Goal: Transaction & Acquisition: Purchase product/service

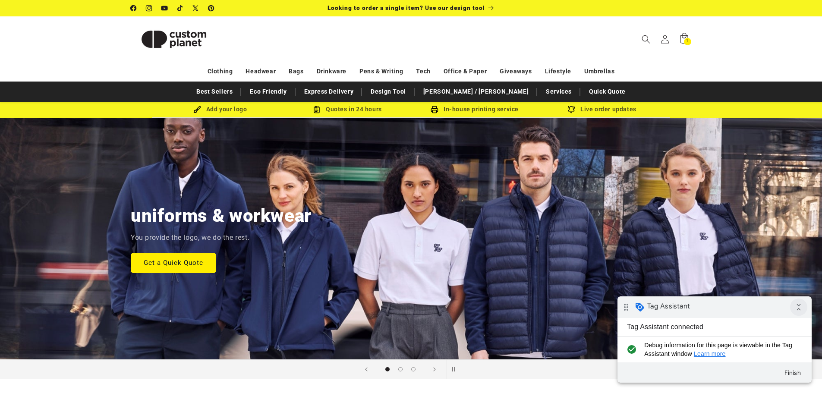
click at [801, 309] on icon "collapse_all" at bounding box center [798, 307] width 17 height 17
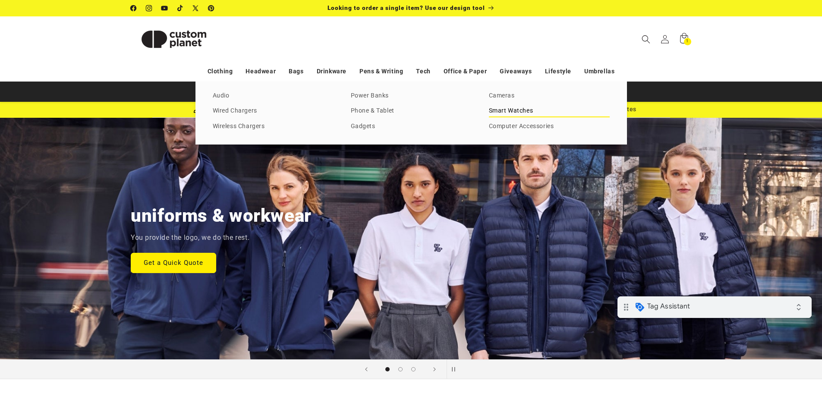
click at [498, 107] on link "Smart Watches" at bounding box center [549, 111] width 121 height 12
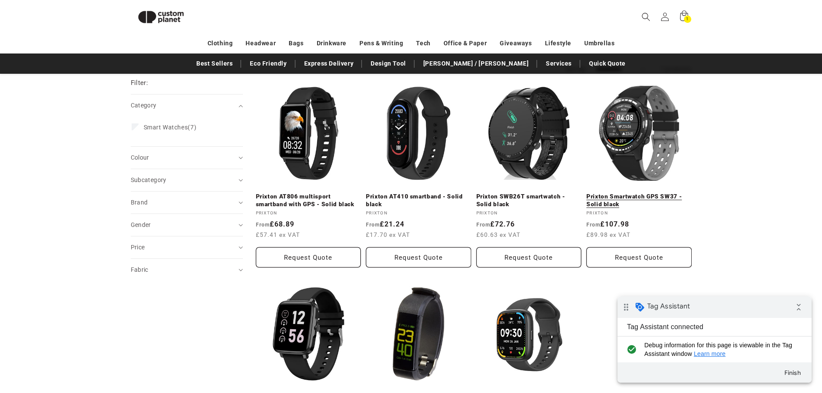
scroll to position [75, 0]
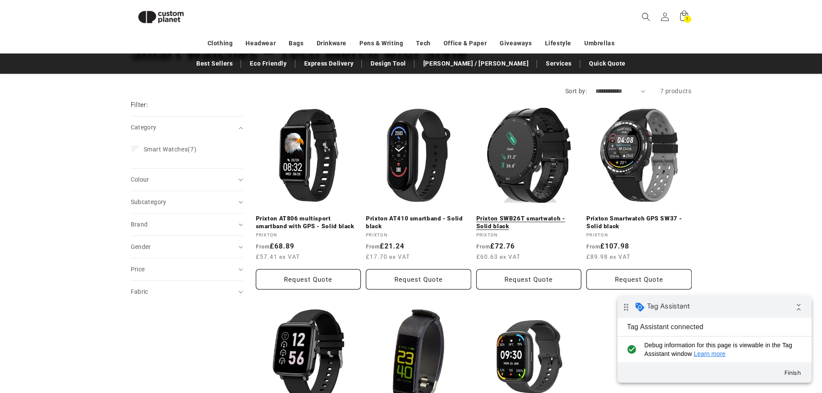
click at [513, 215] on link "Prixton SWB26T smartwatch - Solid black" at bounding box center [528, 222] width 105 height 15
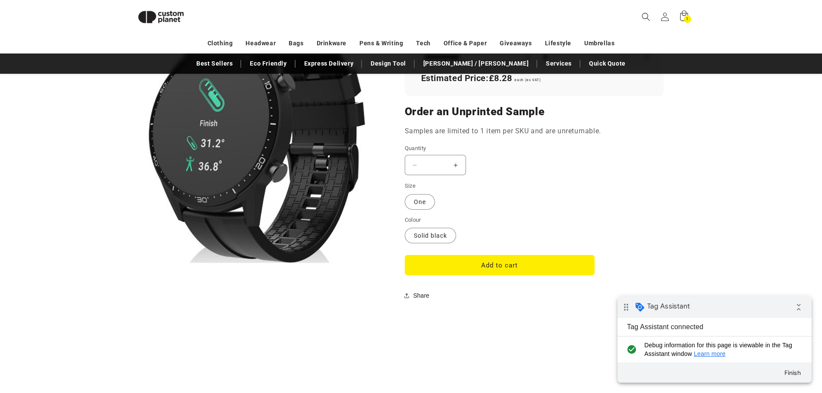
scroll to position [679, 0]
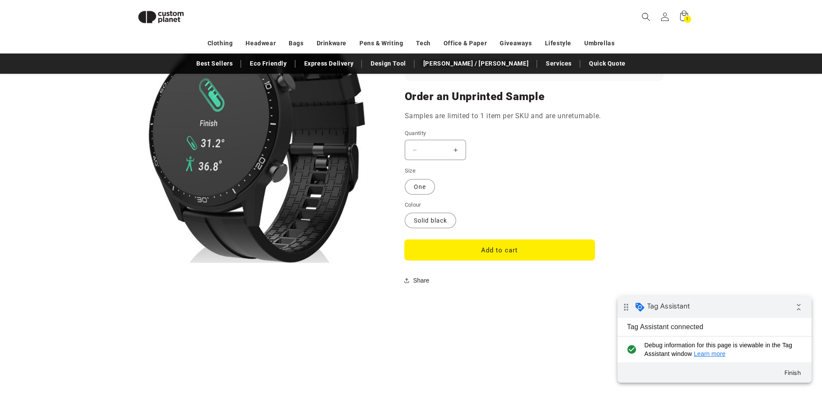
click at [496, 258] on button "Add to cart" at bounding box center [500, 250] width 190 height 20
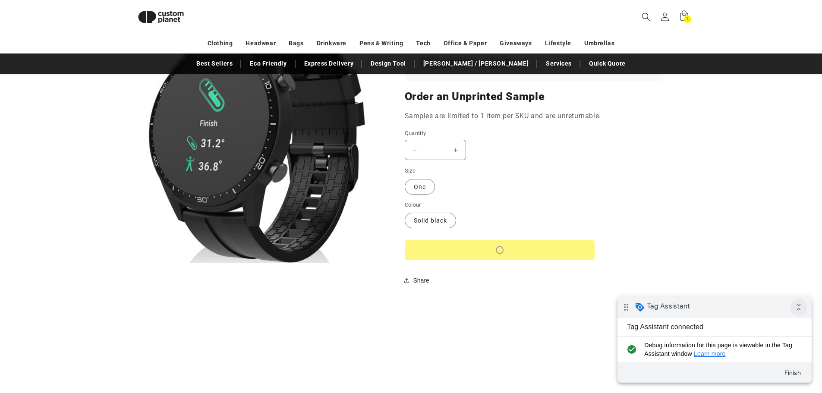
click at [801, 310] on icon "collapse_all" at bounding box center [798, 307] width 17 height 17
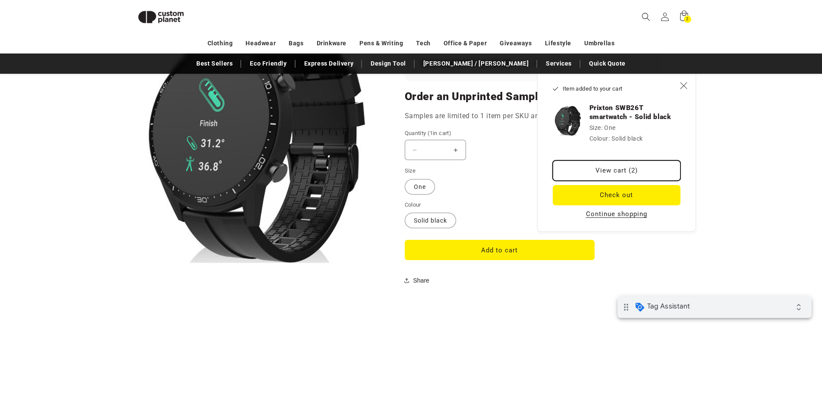
click at [634, 173] on link "View cart (2)" at bounding box center [617, 171] width 128 height 20
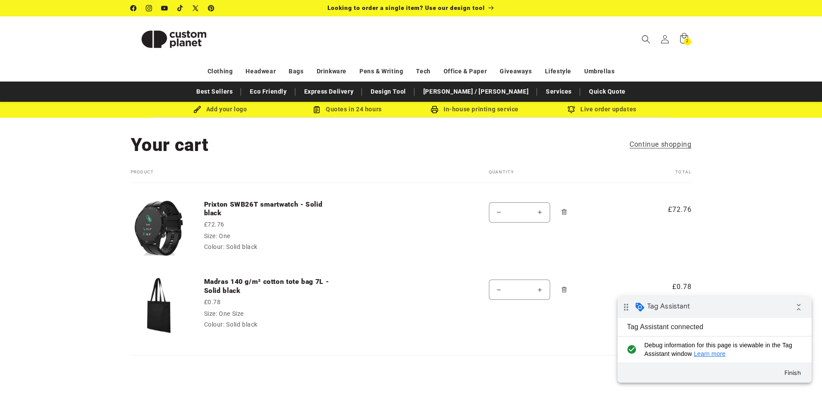
click at [566, 289] on icon "Remove Madras 140 g/m² cotton tote bag 7L - Solid black - One Size / Solid black" at bounding box center [564, 290] width 6 height 6
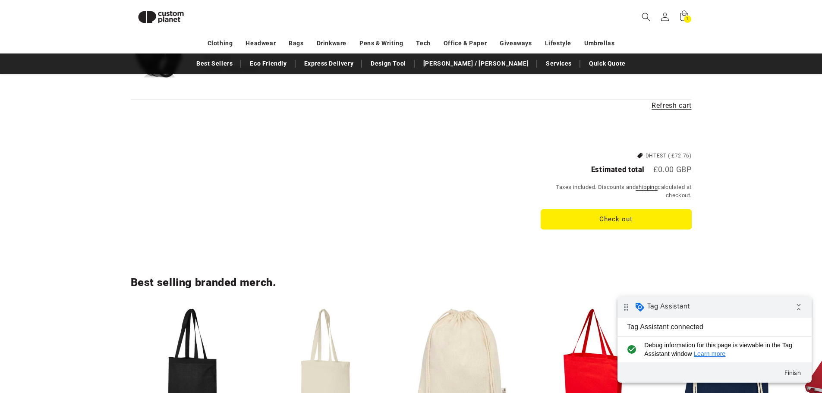
scroll to position [161, 0]
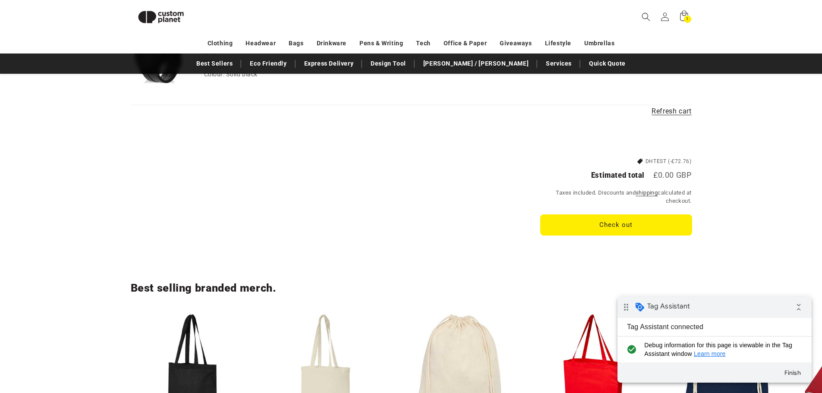
click at [579, 221] on button "Check out" at bounding box center [616, 225] width 151 height 20
